Goal: Find specific page/section: Find specific page/section

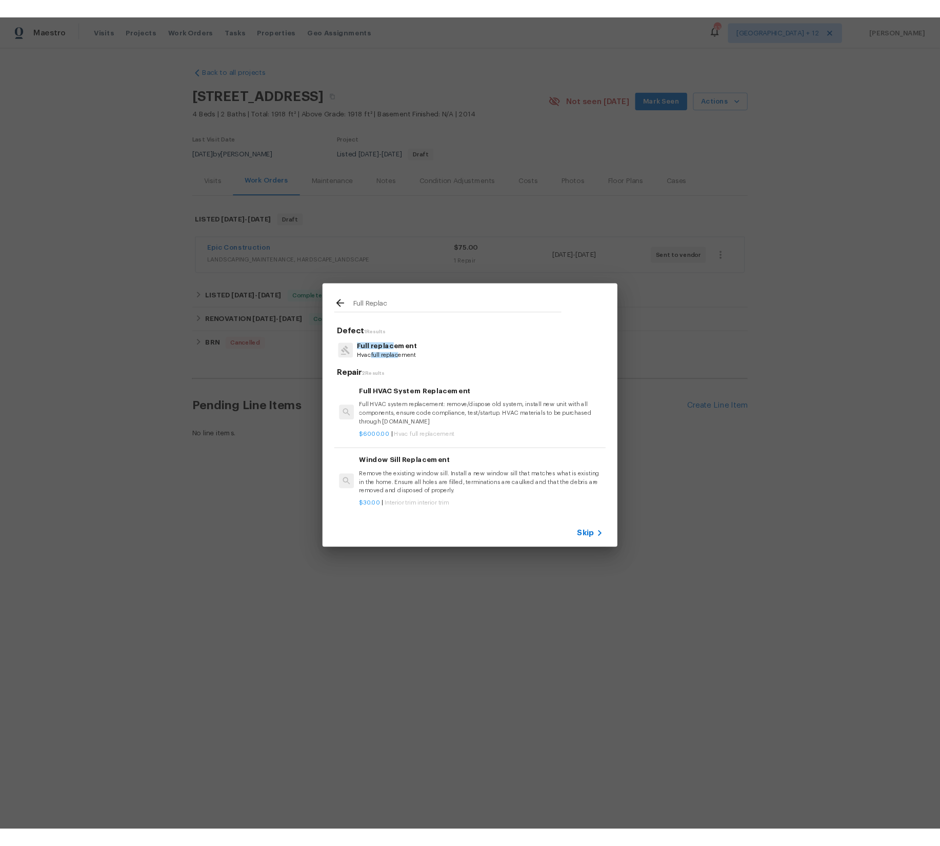
scroll to position [2, 1]
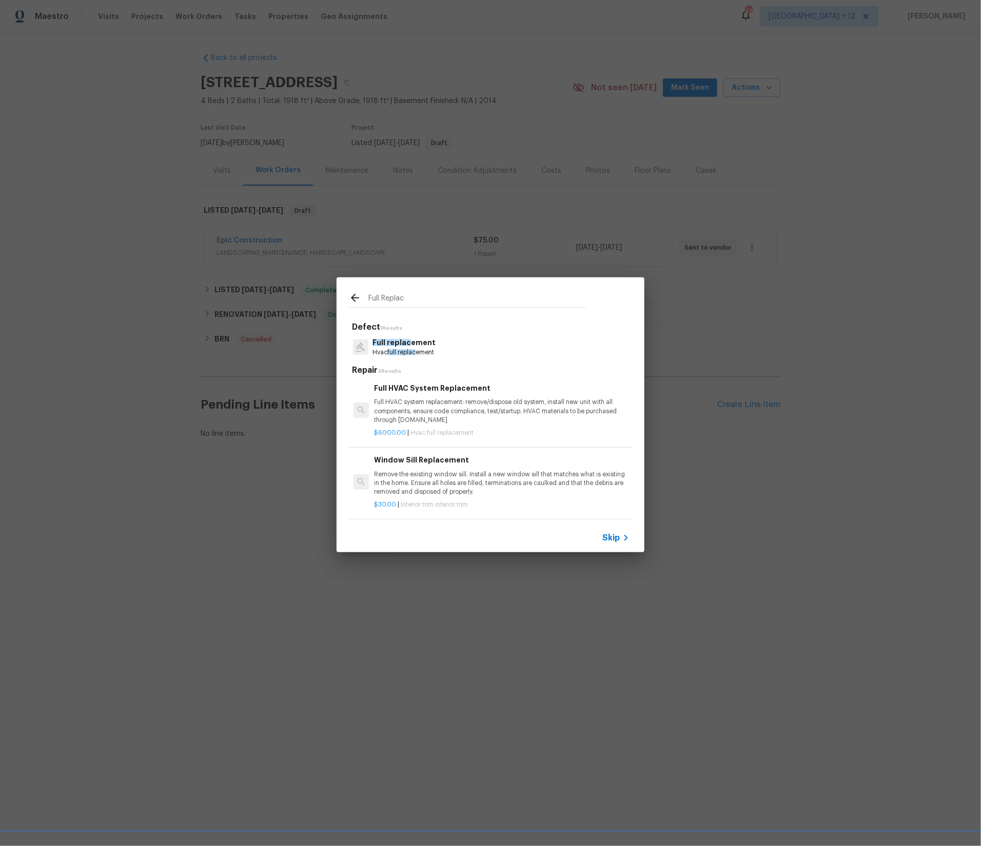
click at [612, 534] on span "Skip" at bounding box center [610, 538] width 17 height 10
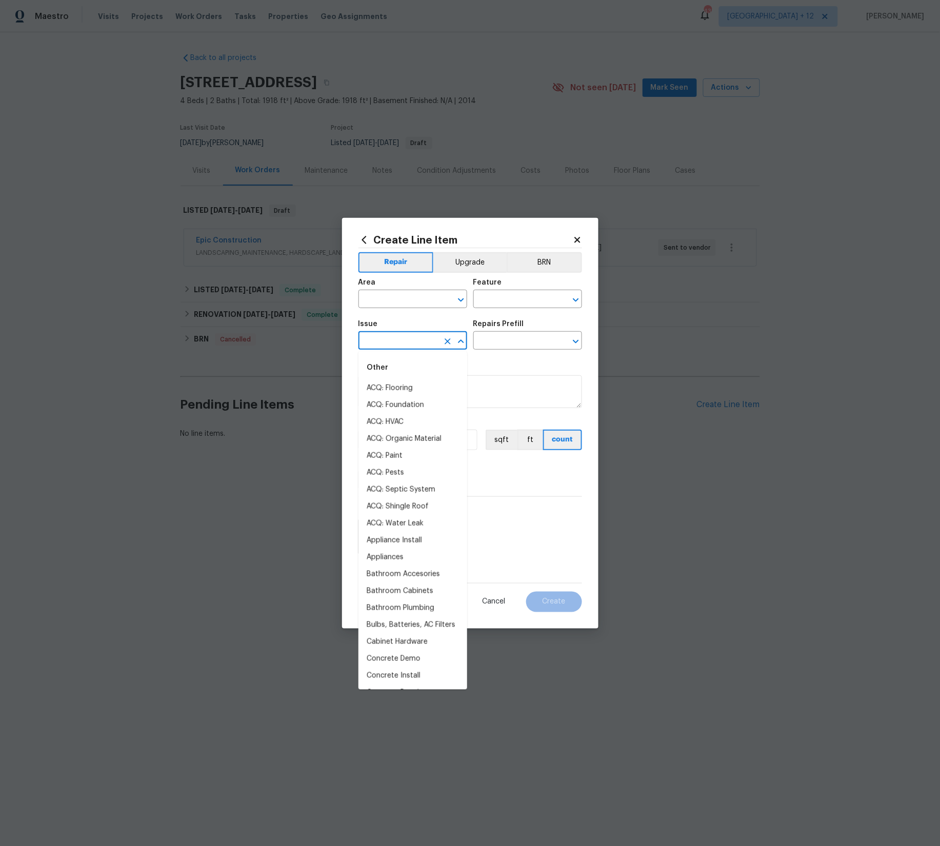
click at [401, 339] on input "text" at bounding box center [398, 342] width 80 height 16
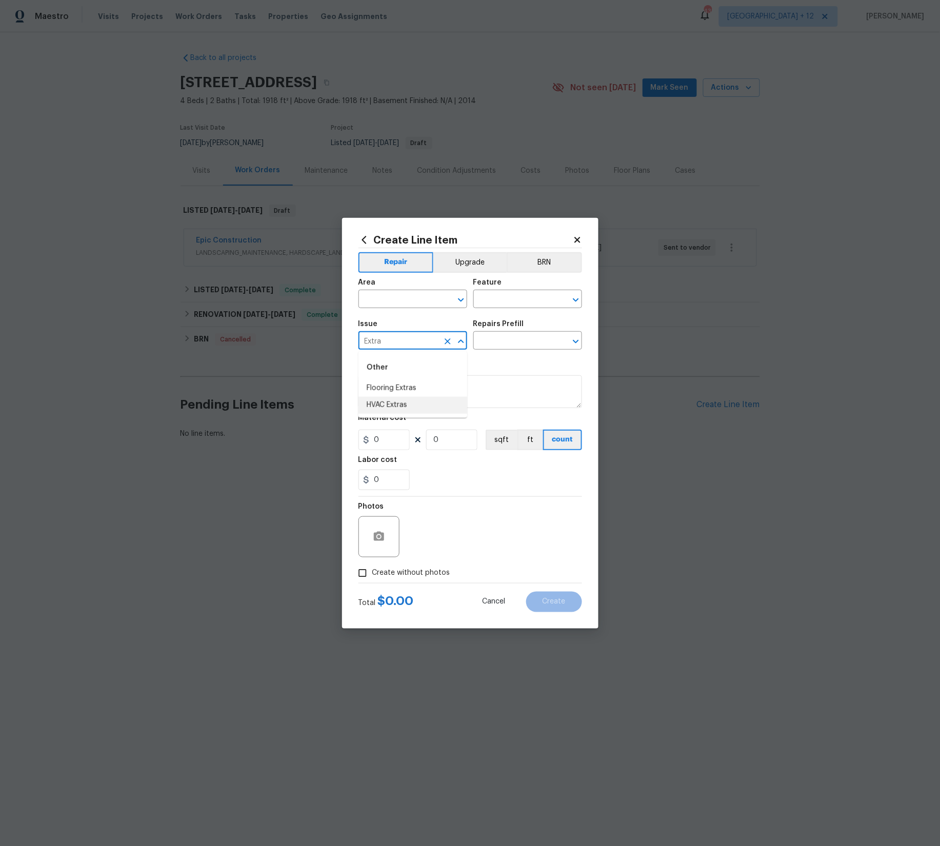
click at [390, 404] on li "HVAC Extras" at bounding box center [412, 405] width 109 height 17
type input "HVAC Extras"
click at [549, 337] on input "text" at bounding box center [513, 342] width 80 height 16
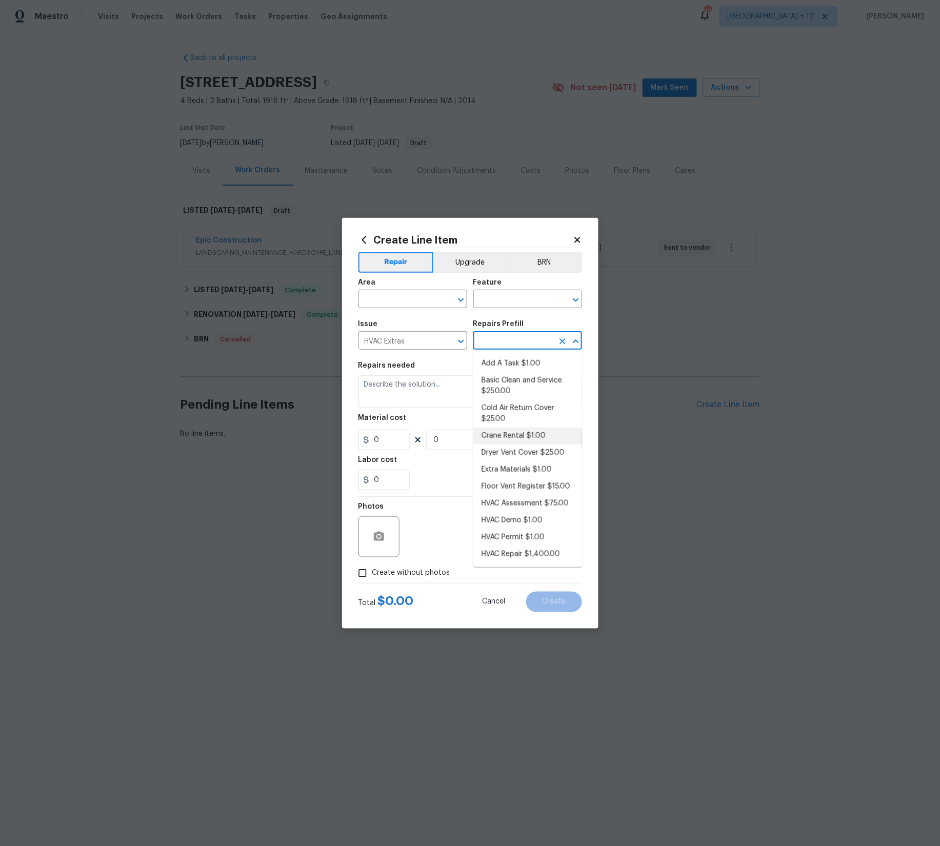
click at [542, 342] on input "text" at bounding box center [513, 342] width 80 height 16
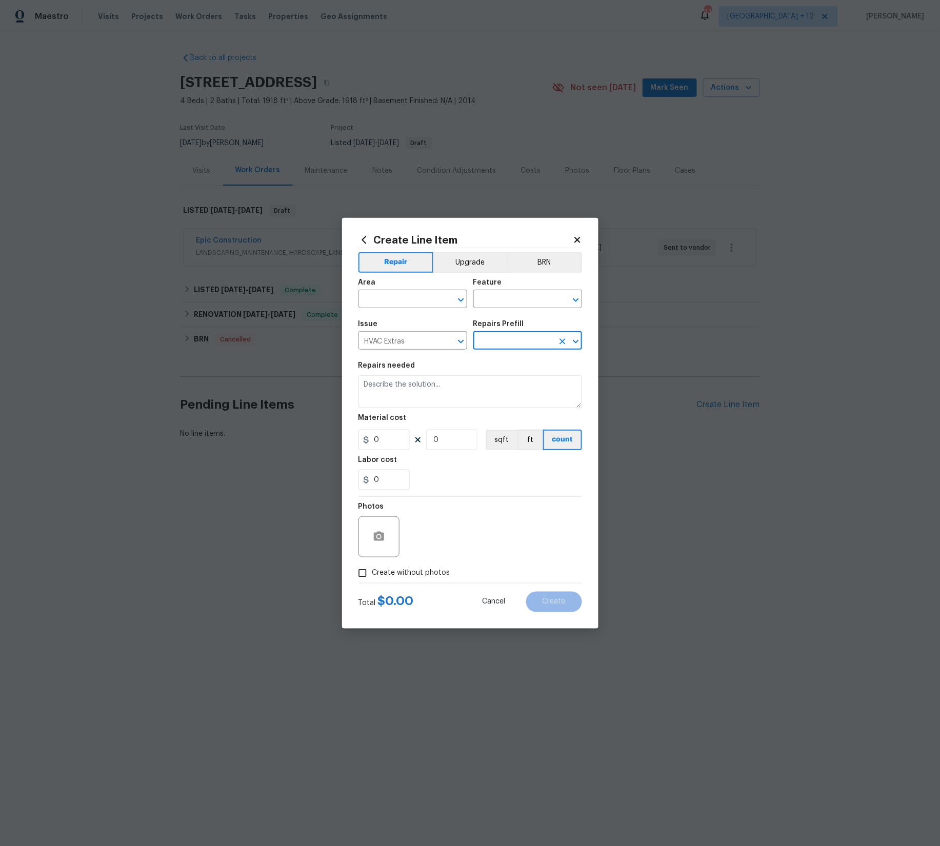
click at [542, 342] on input "text" at bounding box center [513, 342] width 80 height 16
click at [524, 340] on input "text" at bounding box center [513, 342] width 80 height 16
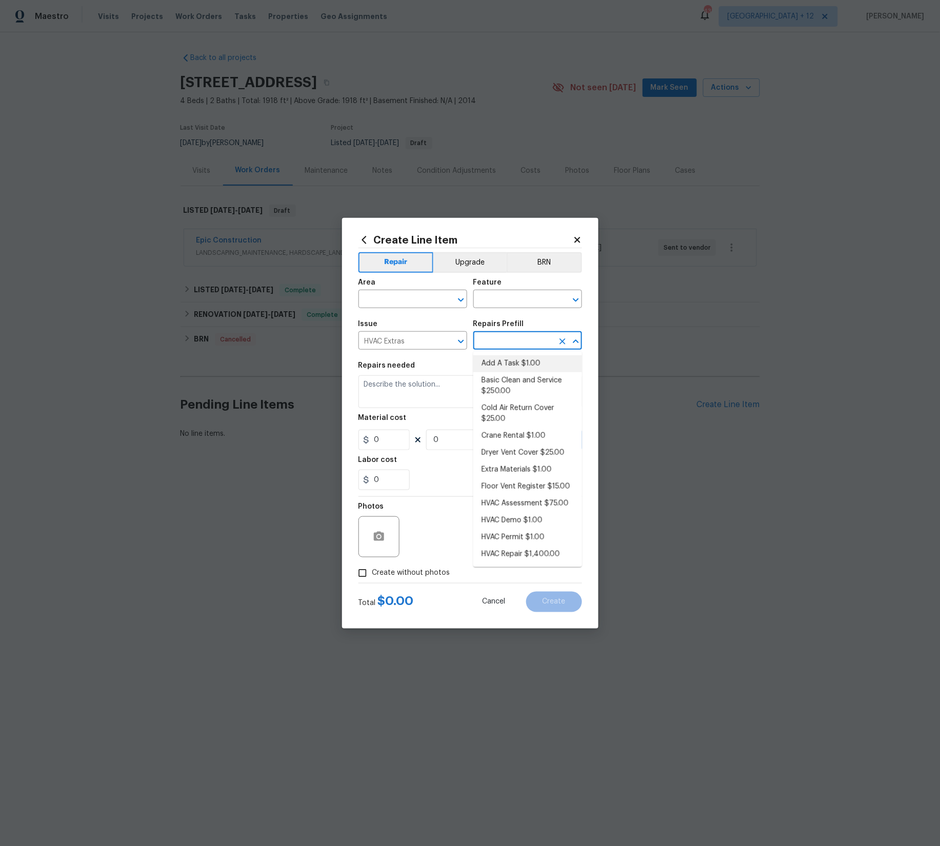
click at [517, 343] on input "text" at bounding box center [513, 342] width 80 height 16
click at [516, 343] on input "text" at bounding box center [513, 342] width 80 height 16
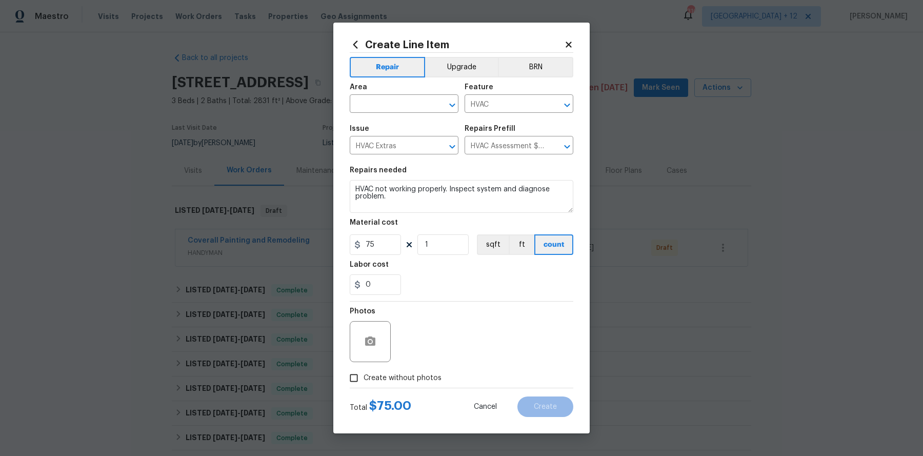
scroll to position [372, 0]
